Goal: Transaction & Acquisition: Purchase product/service

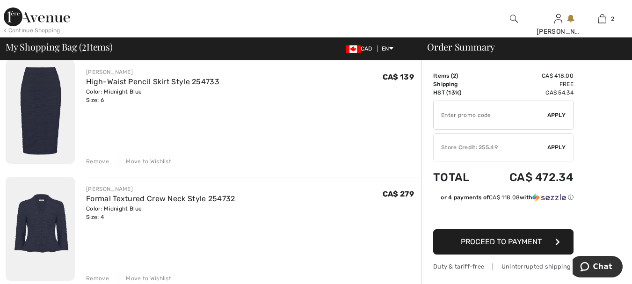
scroll to position [140, 0]
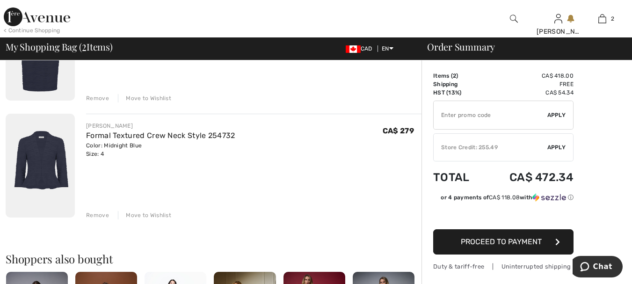
click at [32, 167] on img at bounding box center [40, 166] width 69 height 104
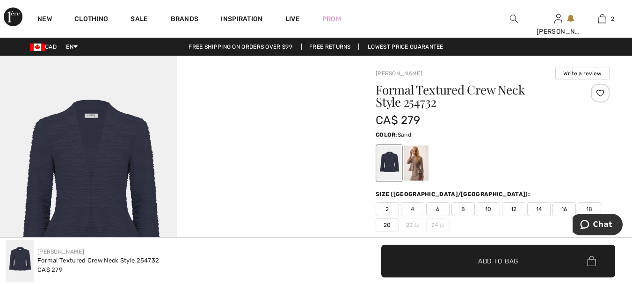
click at [419, 167] on div at bounding box center [416, 162] width 24 height 35
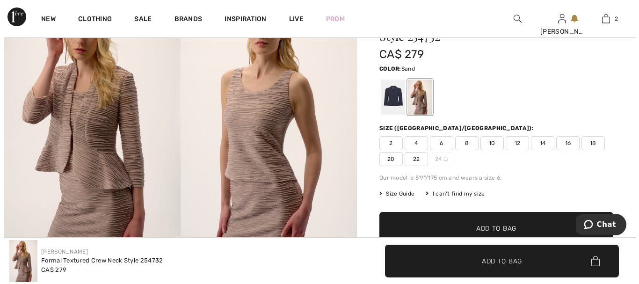
scroll to position [47, 0]
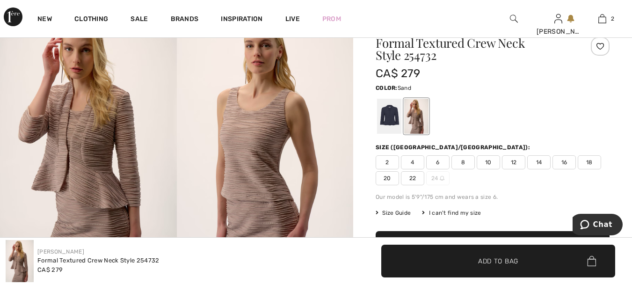
click at [255, 157] on img at bounding box center [265, 141] width 177 height 265
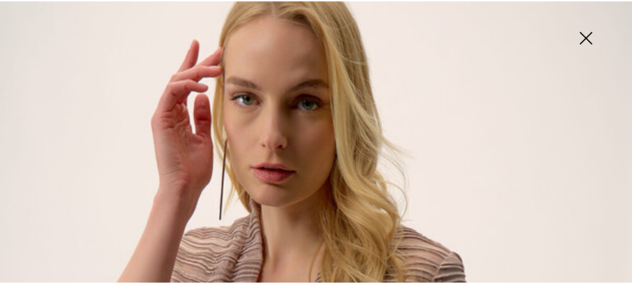
scroll to position [0, 0]
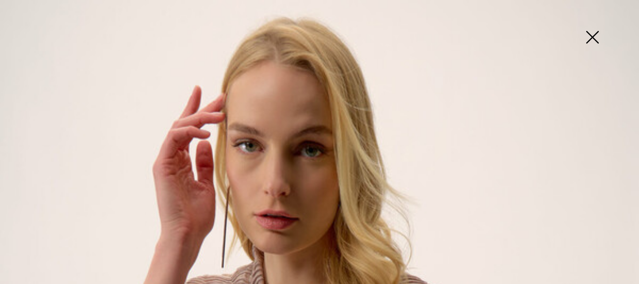
click at [595, 36] on img at bounding box center [592, 38] width 47 height 48
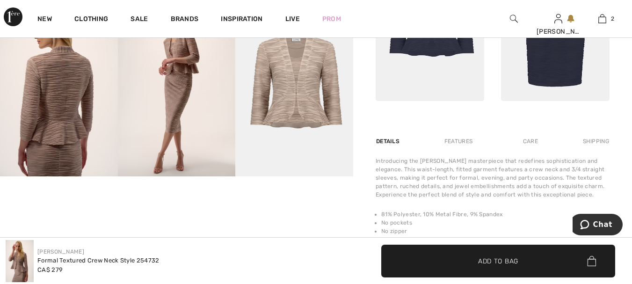
scroll to position [514, 0]
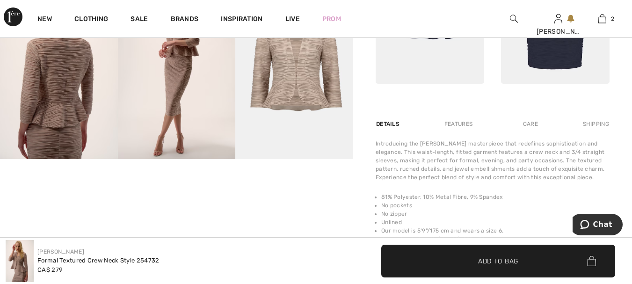
click at [458, 124] on div "Features" at bounding box center [458, 124] width 44 height 17
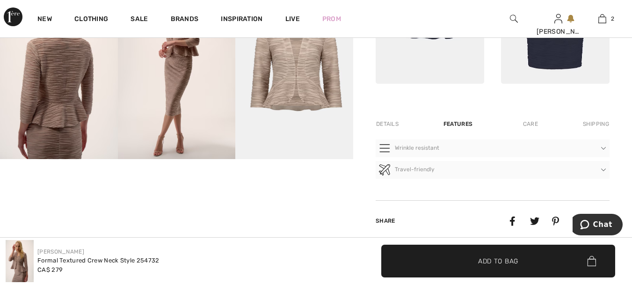
click at [382, 123] on div "Details" at bounding box center [388, 124] width 25 height 17
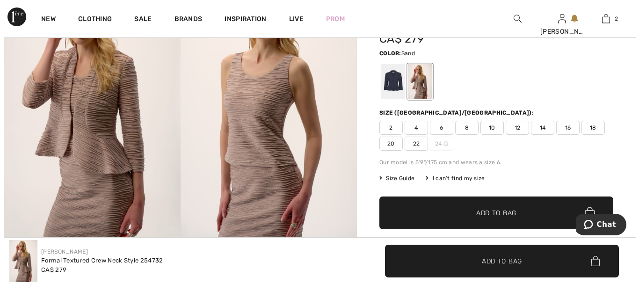
scroll to position [47, 0]
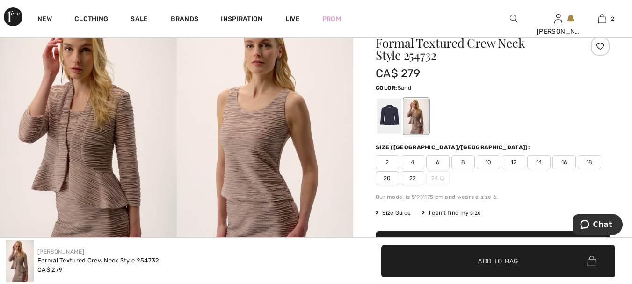
click at [251, 205] on img at bounding box center [265, 141] width 177 height 265
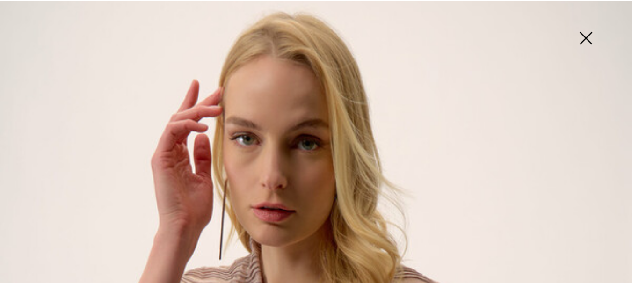
scroll to position [0, 0]
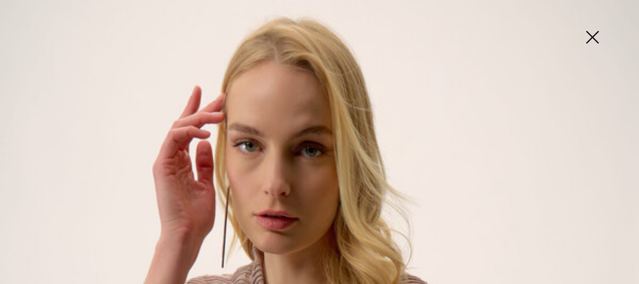
click at [594, 41] on img at bounding box center [592, 38] width 47 height 48
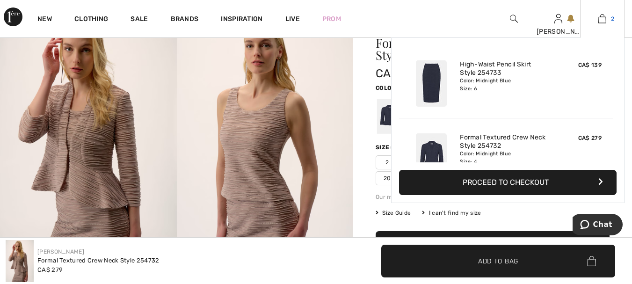
click at [602, 20] on img at bounding box center [602, 18] width 8 height 11
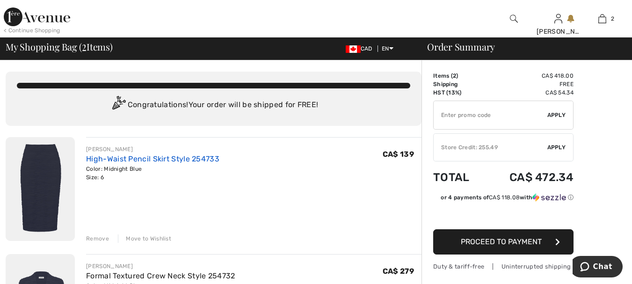
click at [158, 156] on link "High-Waist Pencil Skirt Style 254733" at bounding box center [152, 158] width 133 height 9
